Goal: Information Seeking & Learning: Understand process/instructions

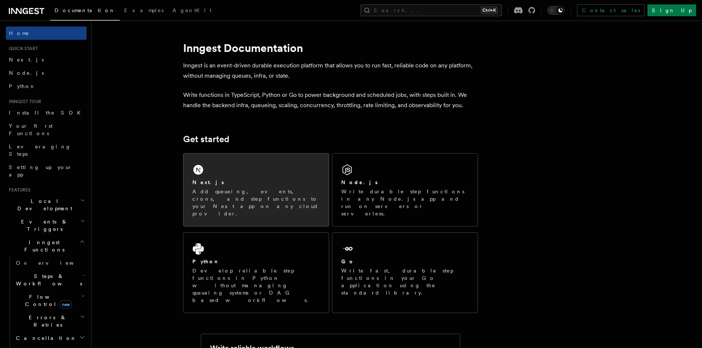
click at [267, 199] on p "Add queueing, events, crons, and step functions to your Next app on any cloud p…" at bounding box center [256, 202] width 128 height 29
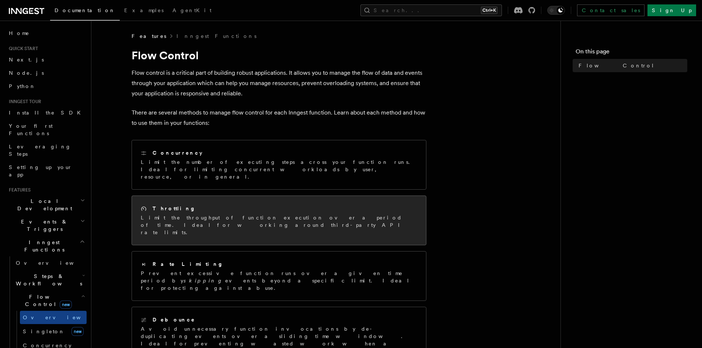
click at [222, 205] on div "Throttling" at bounding box center [279, 209] width 277 height 8
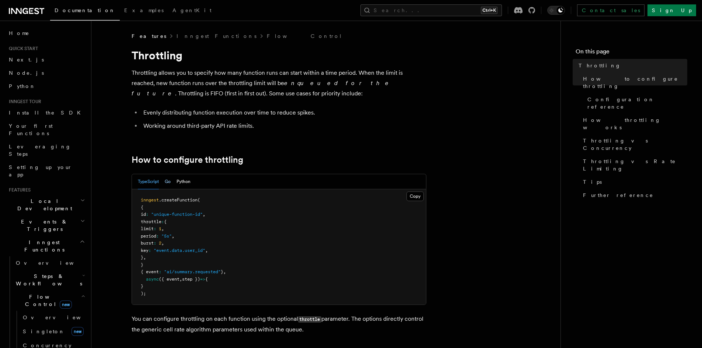
click at [167, 179] on button "Go" at bounding box center [168, 181] width 6 height 15
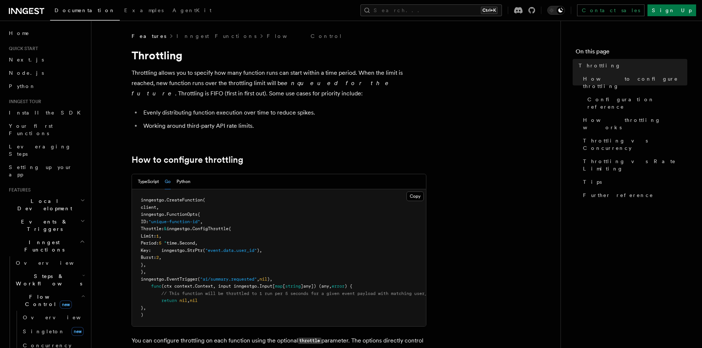
click at [164, 230] on span "Throttle:" at bounding box center [152, 228] width 23 height 5
click at [209, 231] on span "inngestgo.ConfigThrottle{" at bounding box center [199, 228] width 65 height 5
click at [156, 259] on span "Burst:" at bounding box center [148, 257] width 15 height 5
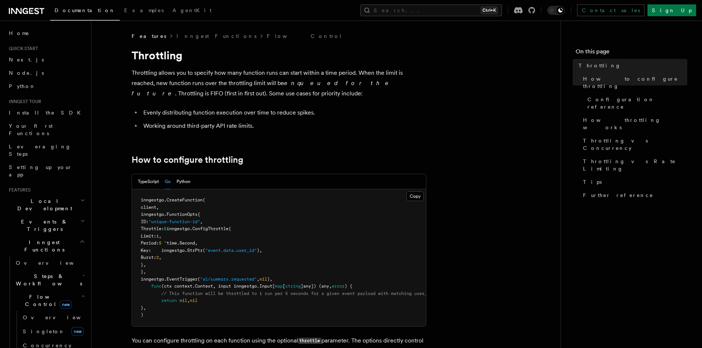
click at [190, 283] on pre "inngestgo. CreateFunction ( client, inngestgo.FunctionOpts{ ID: "unique-functio…" at bounding box center [279, 258] width 294 height 137
click at [301, 274] on pre "inngestgo. CreateFunction ( client, inngestgo.FunctionOpts{ ID: "unique-functio…" at bounding box center [279, 258] width 294 height 137
